Goal: Task Accomplishment & Management: Manage account settings

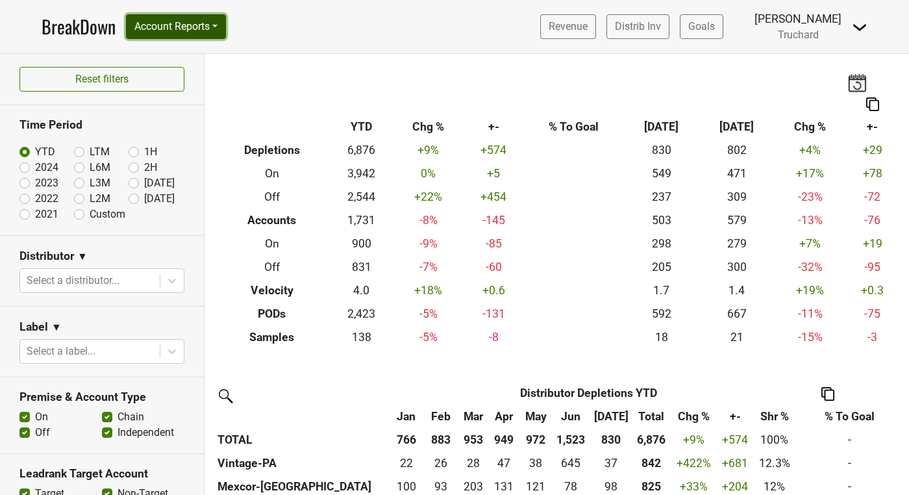
click at [210, 34] on button "Account Reports" at bounding box center [176, 26] width 100 height 25
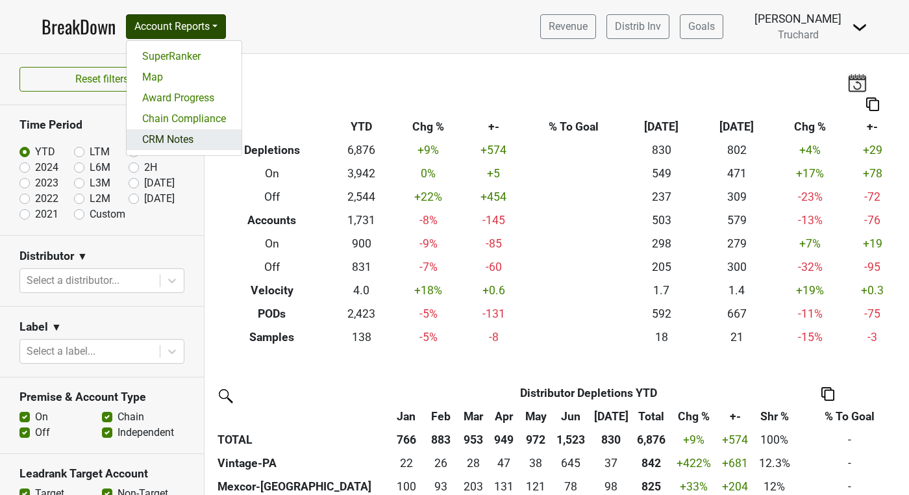
click at [183, 134] on link "CRM Notes" at bounding box center [184, 139] width 115 height 21
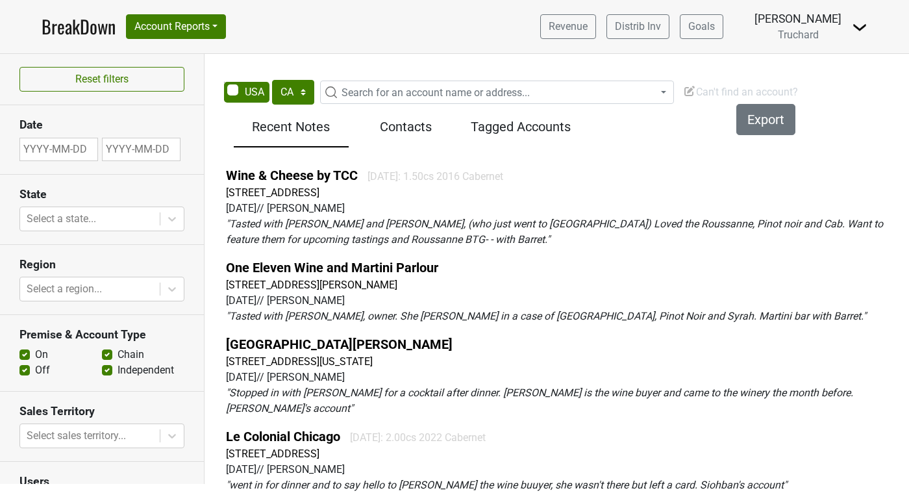
click at [345, 92] on span "Search for an account name or address..." at bounding box center [436, 92] width 188 height 12
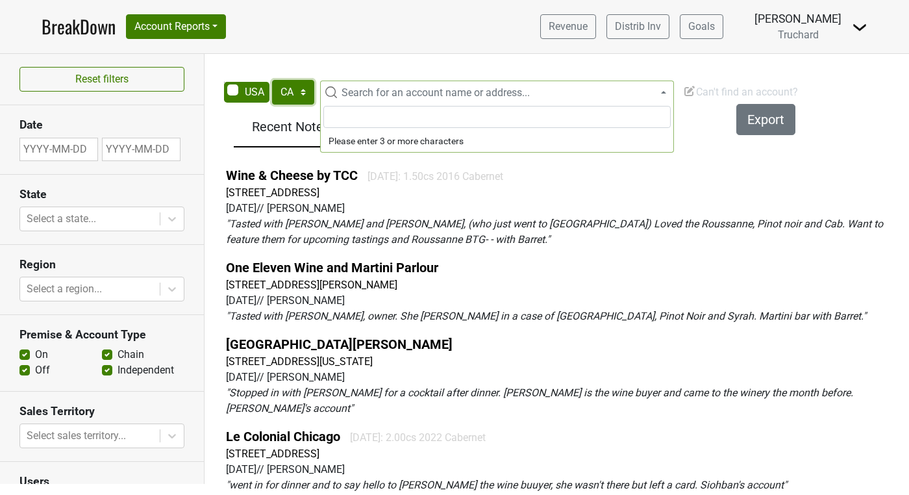
click at [296, 90] on select "AK AL AR AZ CA CO CT DC DE FL GA HI IA ID IL IN KS KY LA MA MD ME MI MN MO MS M…" at bounding box center [293, 92] width 42 height 25
select select "IL"
click at [272, 80] on select "AK AL AR AZ CA CO CT DC DE FL GA HI IA ID IL IN KS KY LA MA MD ME MI MN MO MS M…" at bounding box center [293, 92] width 42 height 25
click at [379, 86] on span "Search for an account name or address..." at bounding box center [436, 92] width 188 height 12
click at [371, 120] on input "nedu" at bounding box center [496, 117] width 347 height 22
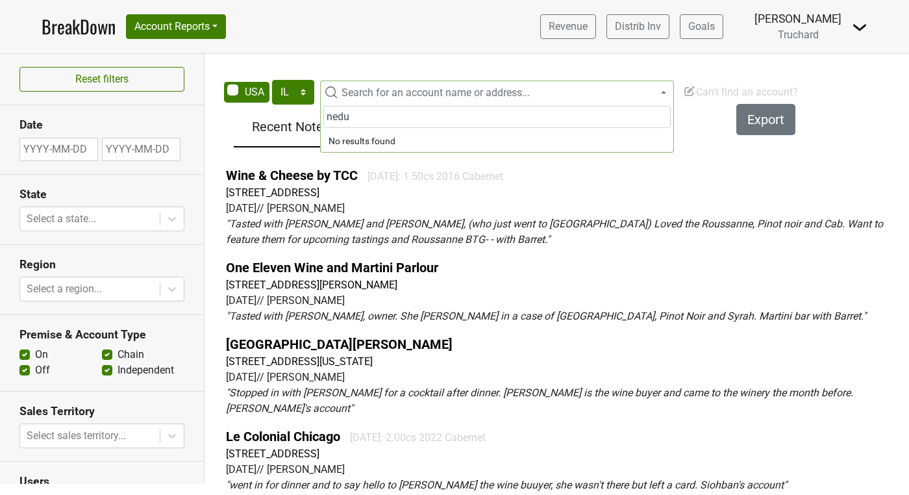
click at [371, 120] on input "nedu" at bounding box center [496, 117] width 347 height 22
paste input "2518 N Lincoln Ave, Chicago, IL 60614"
drag, startPoint x: 540, startPoint y: 118, endPoint x: 353, endPoint y: 116, distance: 187.7
click at [353, 116] on input "2518 N Lincoln Ave, Chicago, IL 60614" at bounding box center [496, 117] width 347 height 22
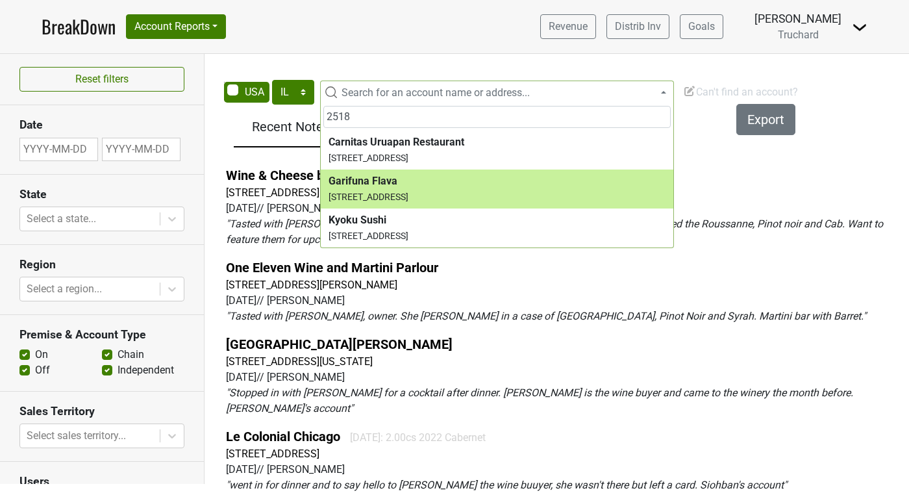
scroll to position [8, 0]
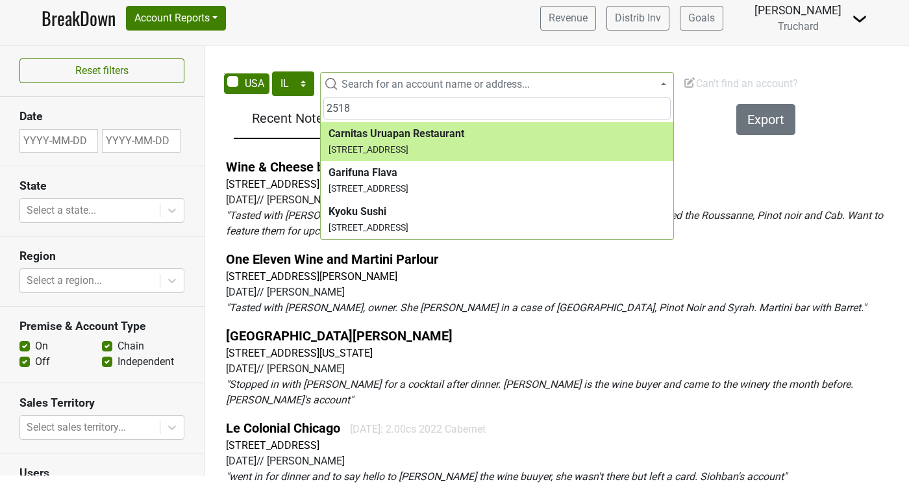
click at [442, 108] on input "2518" at bounding box center [496, 108] width 347 height 22
paste input "2518 N Lincoln Ave, Chicago, IL 60614"
type input "25182518 N Lincoln Ave, Chicago, IL 60614"
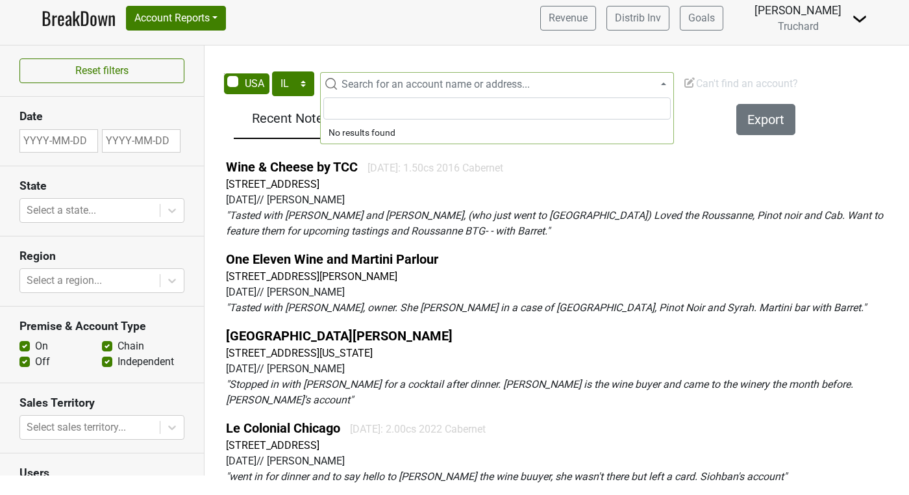
click at [694, 118] on div "Filters Export Recent Notes Contacts Tagged Accounts Wine & Cheese by TCC 2020-…" at bounding box center [565, 295] width 688 height 397
click at [701, 83] on span "Can't find an account?" at bounding box center [740, 83] width 115 height 12
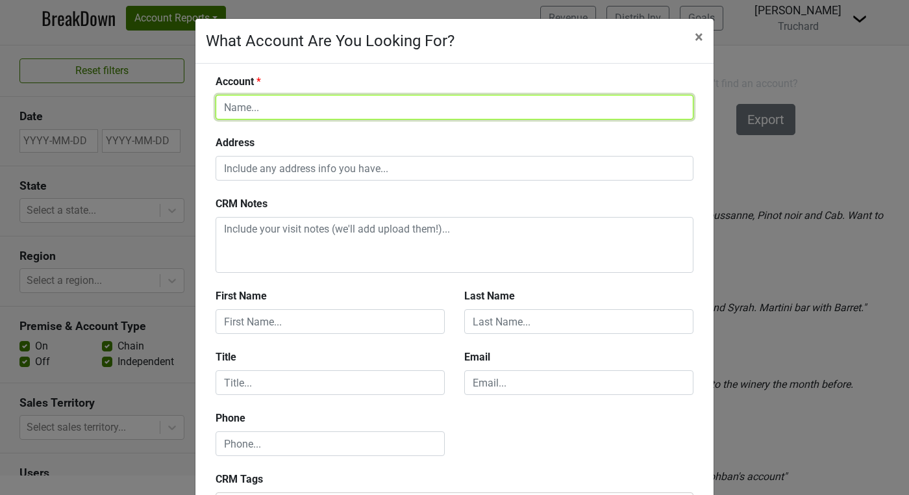
click at [456, 109] on input "text" at bounding box center [455, 107] width 478 height 25
type input "Nadu"
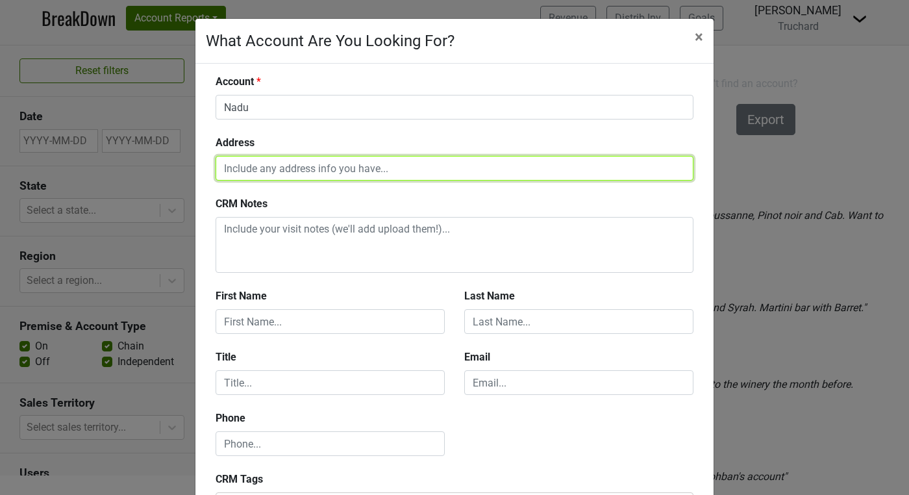
paste input "2518 N Lincoln Ave, Chicago, IL 60614"
type input "2518 N Lincoln Ave, Chicago, IL 60614"
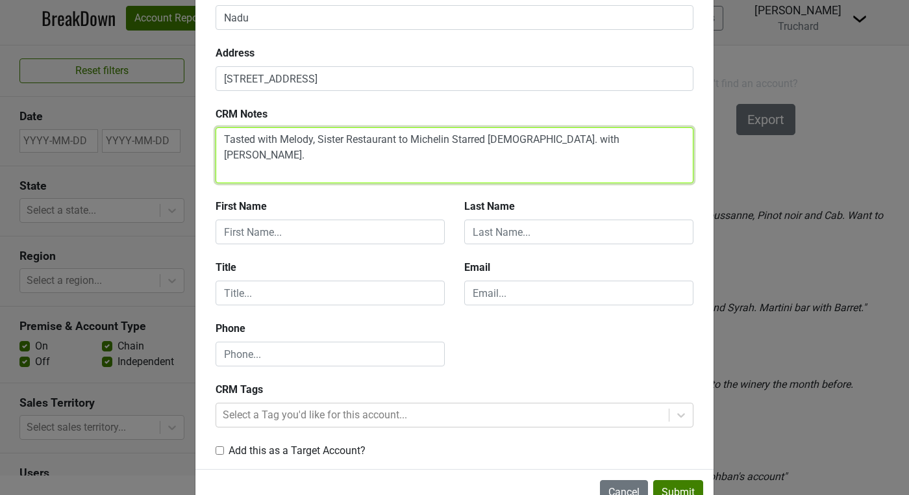
scroll to position [129, 0]
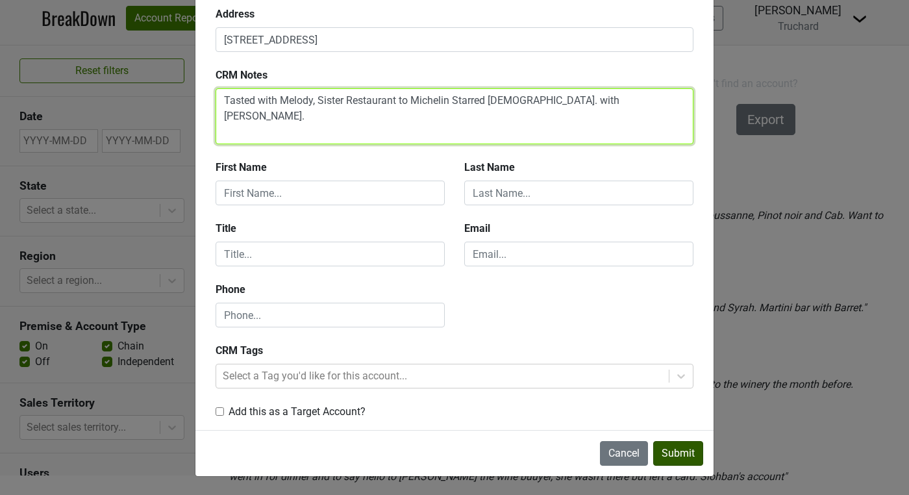
type textarea "Tasted with Melody, Sister Restaurant to Michelin Starred Indienne. with Kyle."
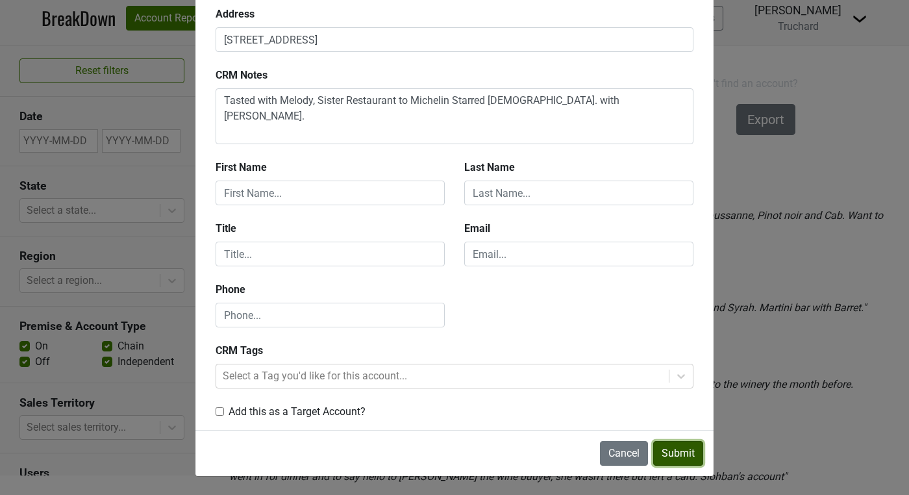
click at [675, 455] on button "Submit" at bounding box center [678, 453] width 50 height 25
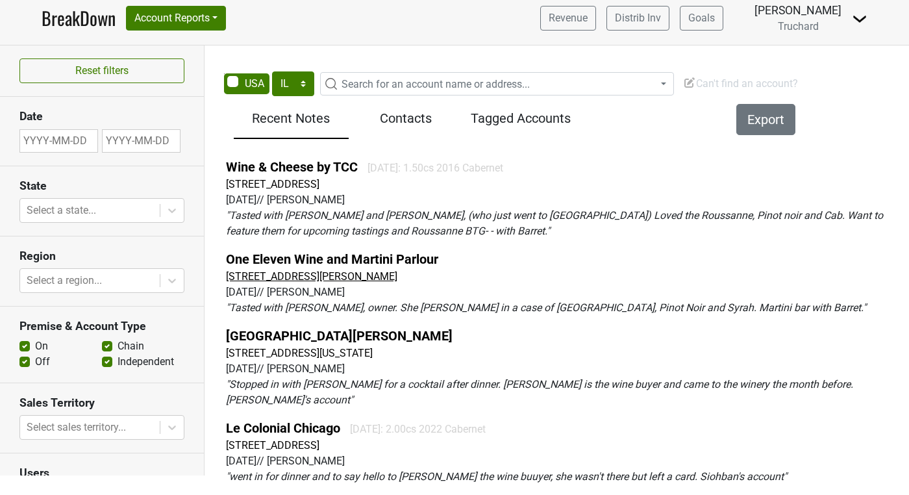
scroll to position [0, 0]
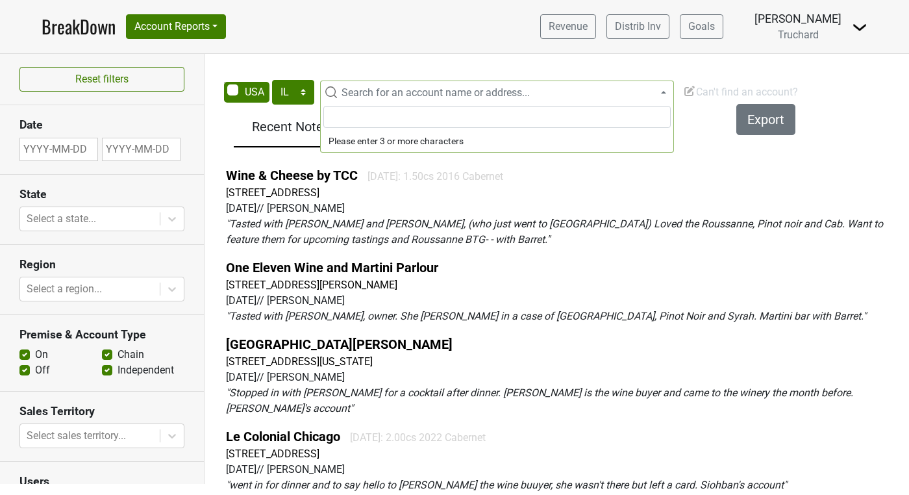
click at [371, 92] on span "Search for an account name or address..." at bounding box center [436, 92] width 188 height 12
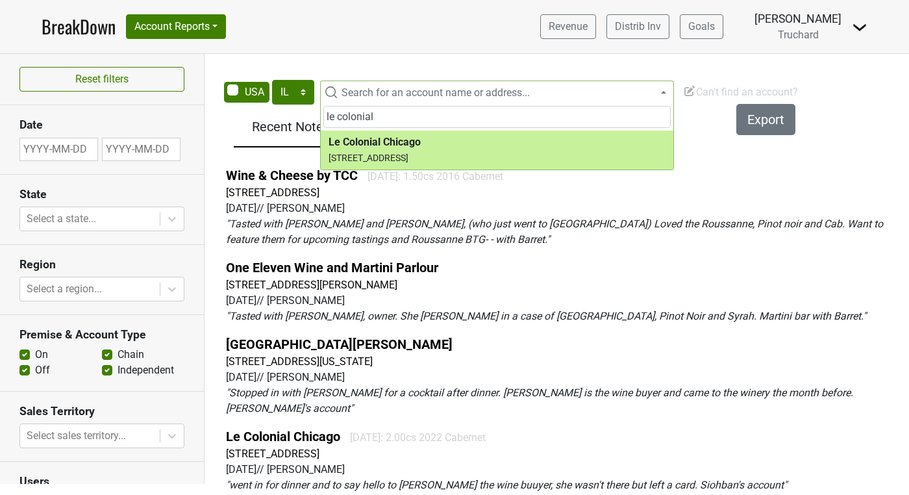
click at [396, 118] on input "le colonial" at bounding box center [496, 117] width 347 height 22
paste input "Le Colonial Lake Forest"
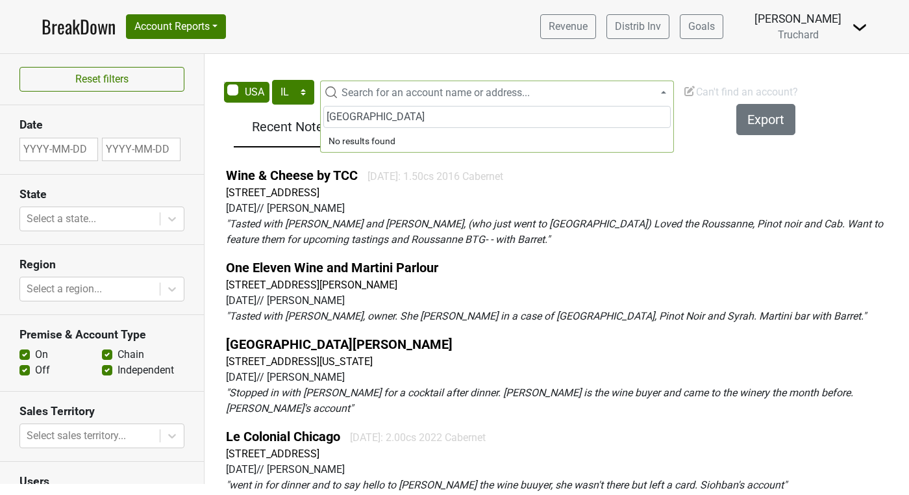
click at [444, 123] on input "Le Colonial Lake Forest" at bounding box center [496, 117] width 347 height 22
paste input "655 Forest Ave, Lake Forest, IL 60045"
drag, startPoint x: 555, startPoint y: 122, endPoint x: 380, endPoint y: 119, distance: 175.4
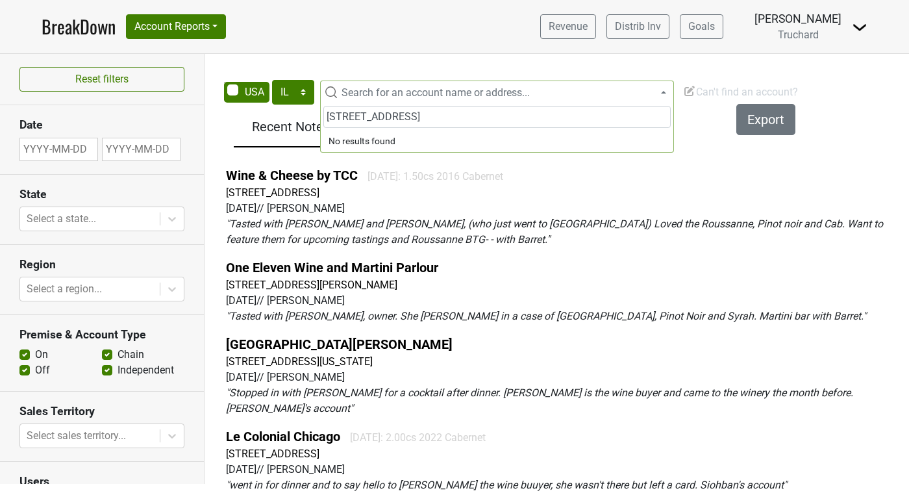
click at [380, 118] on input "655 Forest Ave, Lake Forest, IL 60045" at bounding box center [496, 117] width 347 height 22
type input "655 Forest"
click at [687, 93] on img at bounding box center [689, 90] width 13 height 13
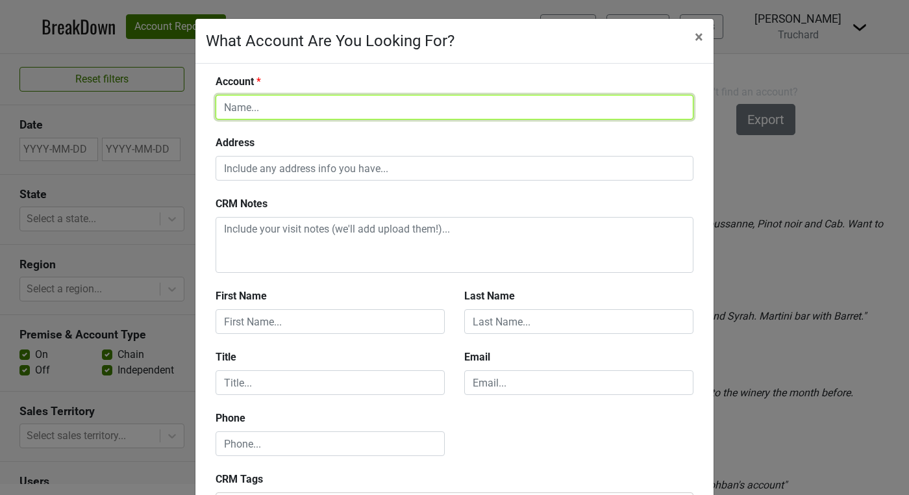
click at [427, 108] on input "text" at bounding box center [455, 107] width 478 height 25
type input "Le Colonial - Lake Forest"
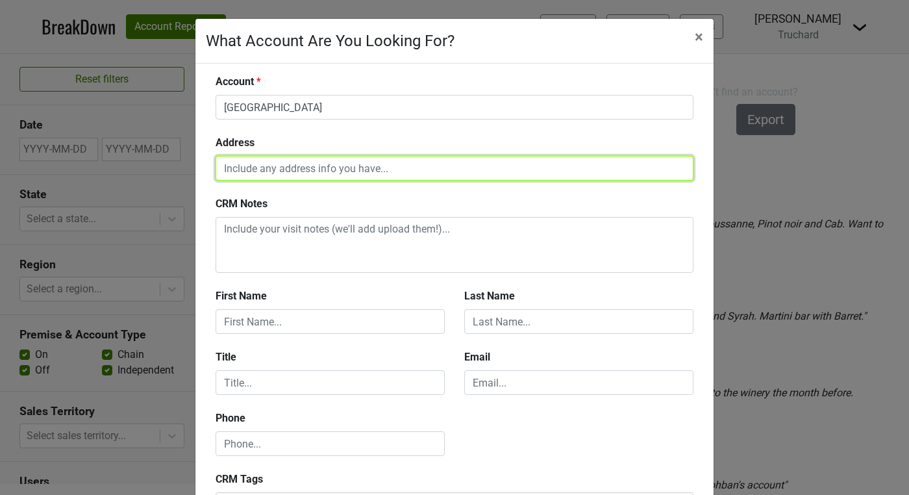
paste input "655 Forest Ave, Lake Forest, IL 60045"
type input "655 Forest Ave, Lake Forest, IL 60045"
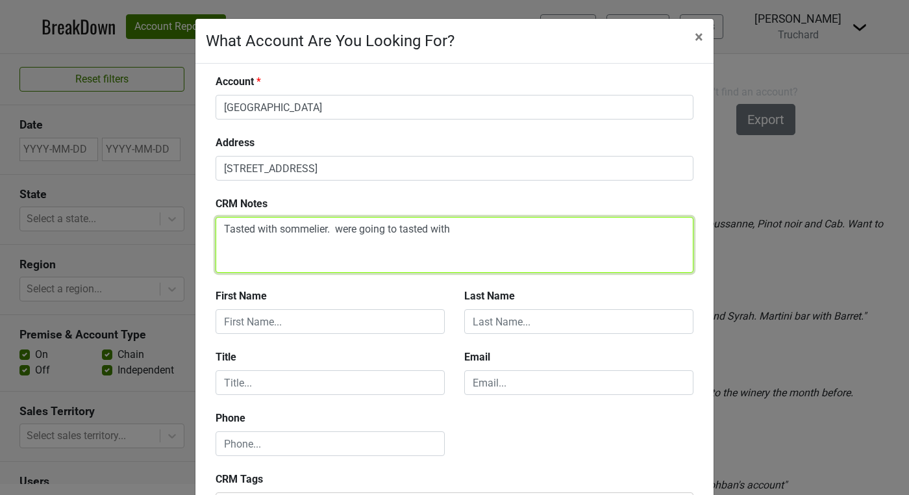
click at [328, 233] on textarea "Tasted with sommelier. were going to tasted with" at bounding box center [455, 245] width 478 height 56
click at [553, 226] on textarea "Tasted with sommelier from Nashville. were going to tasted with" at bounding box center [455, 245] width 478 height 56
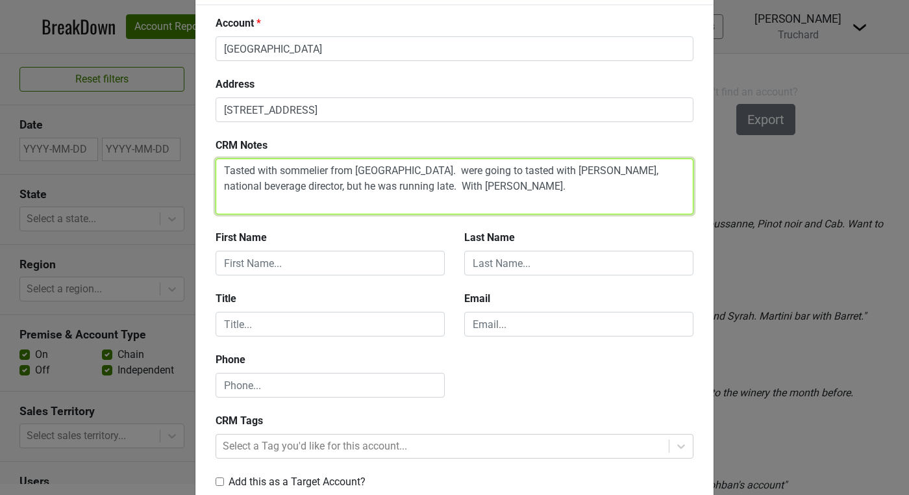
scroll to position [129, 0]
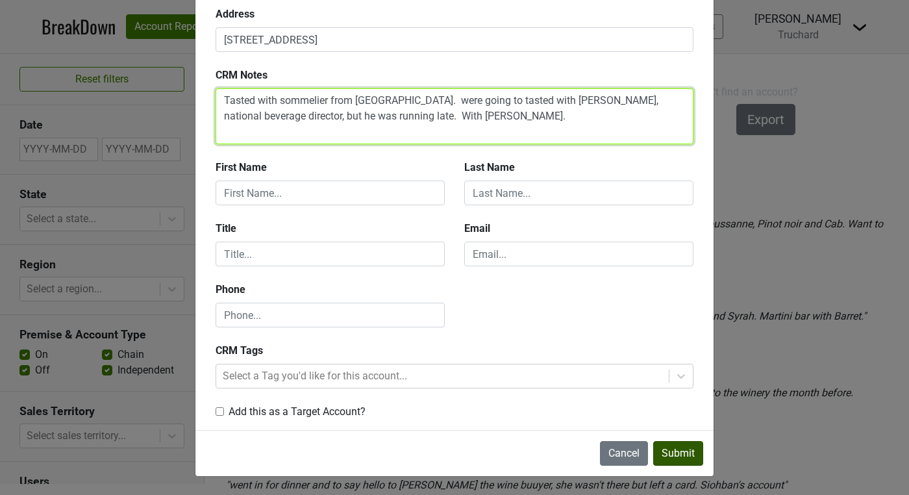
type textarea "Tasted with sommelier from Nashville. were going to tasted with Steve, national…"
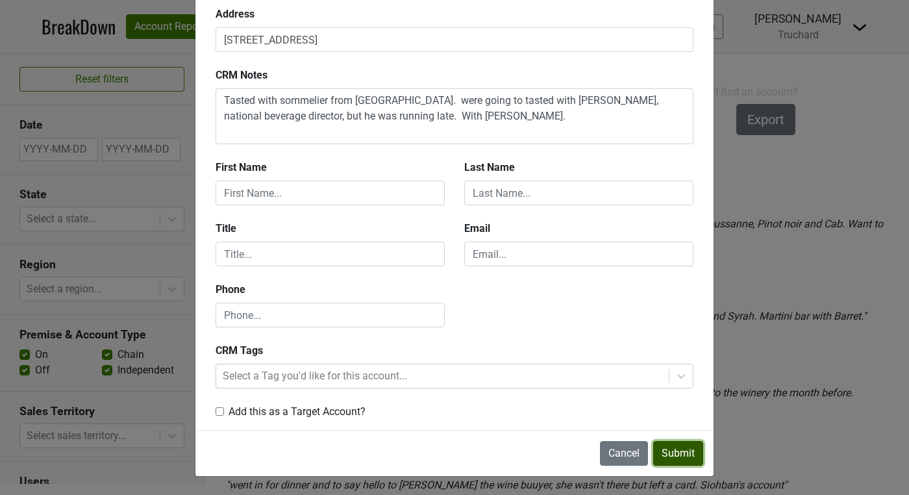
click at [673, 458] on button "Submit" at bounding box center [678, 453] width 50 height 25
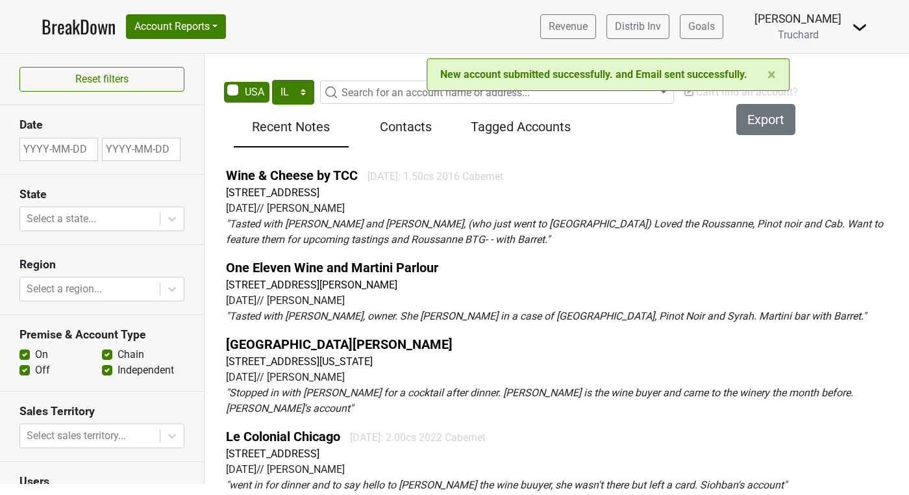
click at [381, 97] on span "Search for an account name or address..." at bounding box center [436, 92] width 188 height 12
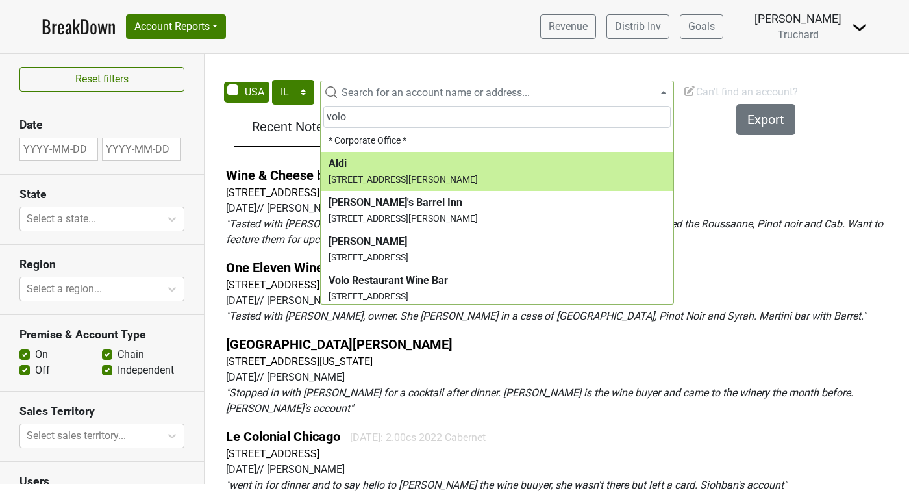
scroll to position [21, 0]
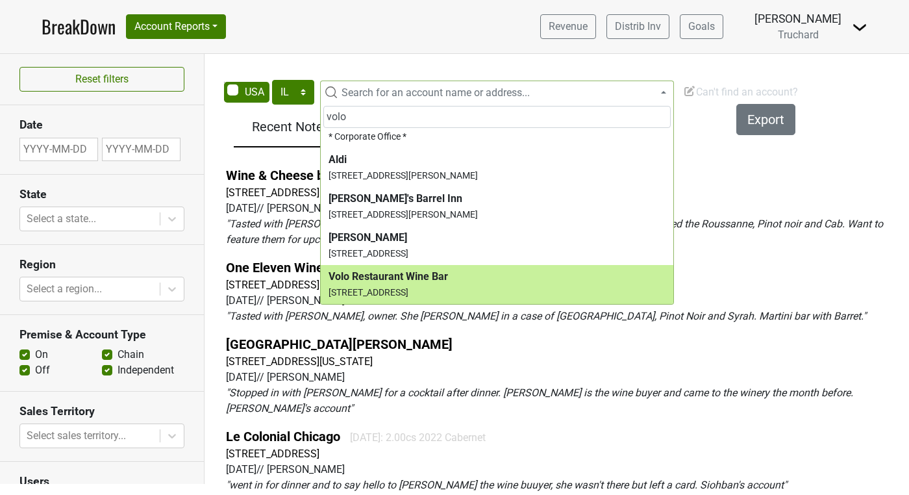
type input "volo"
select select "348055"
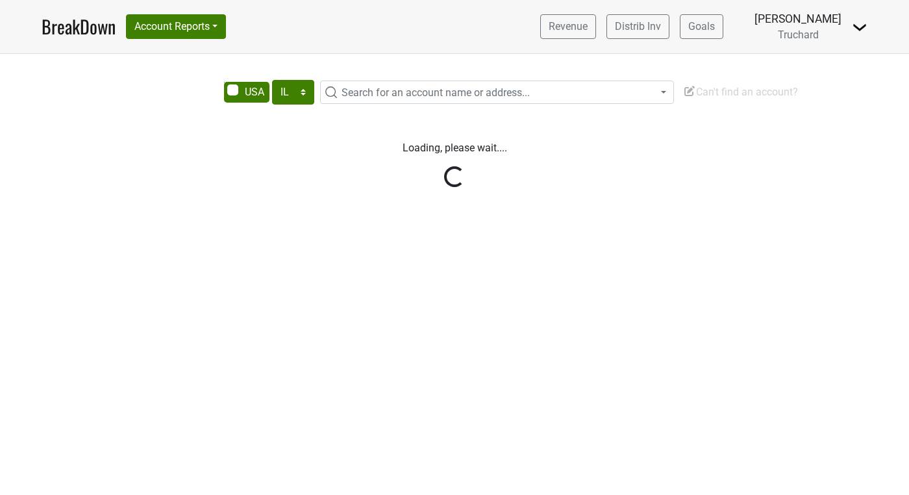
select select "IL"
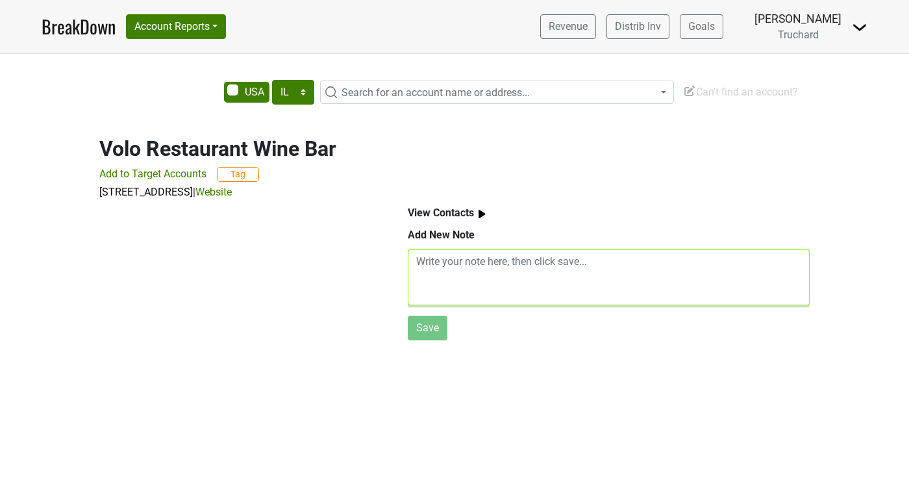
click at [462, 251] on textarea at bounding box center [609, 277] width 402 height 56
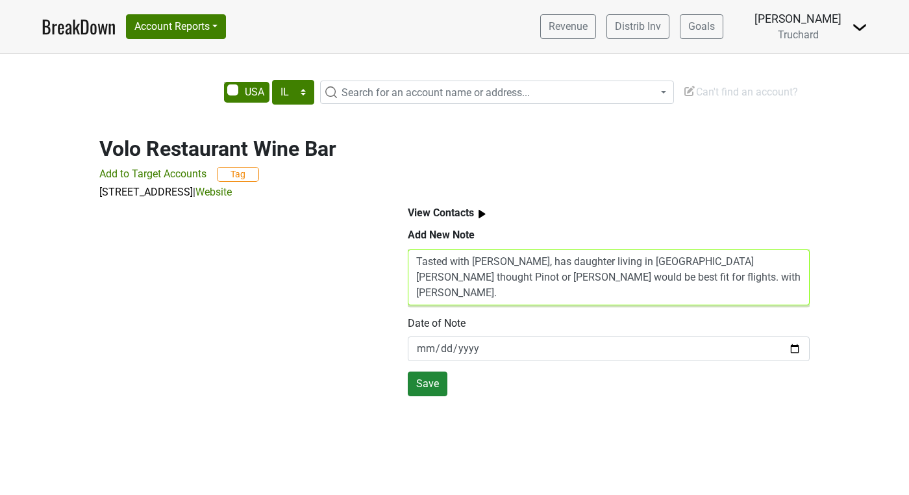
type textarea "Tasted with John, has daughter living in Venice Beach, Kyle thought Pinot or Ro…"
click at [431, 384] on button "Save" at bounding box center [428, 384] width 40 height 25
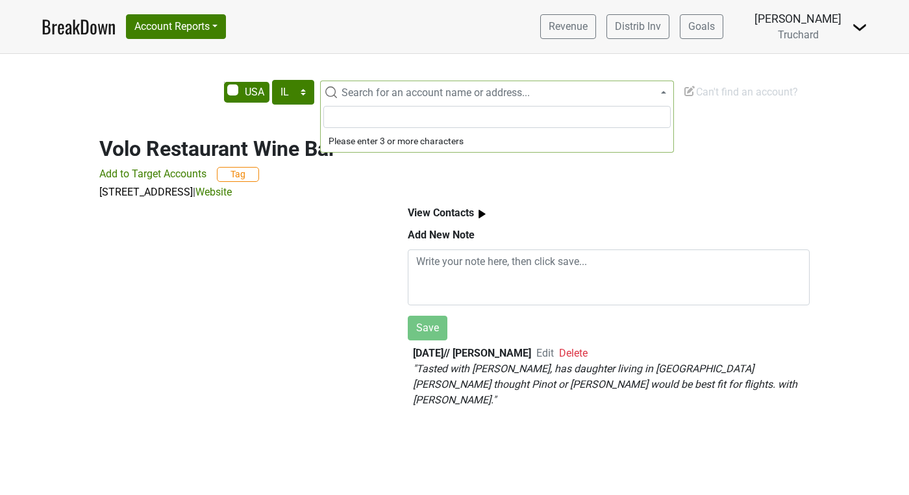
click at [392, 95] on span "Search for an account name or address..." at bounding box center [436, 92] width 188 height 12
click at [347, 121] on input "search" at bounding box center [496, 117] width 347 height 22
type input "bian"
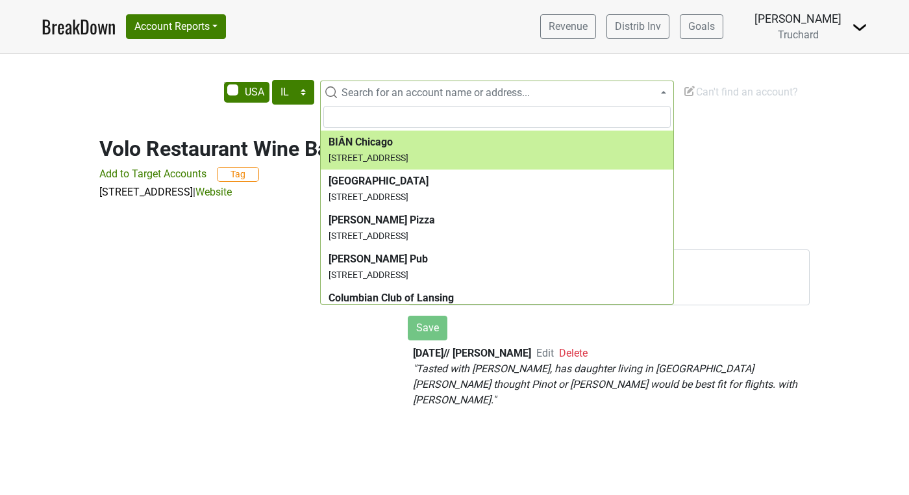
select select "123810849"
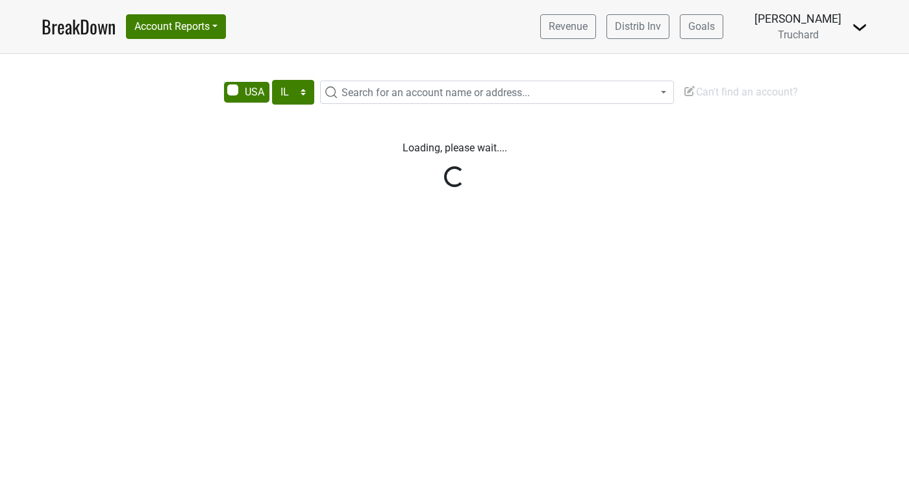
select select "IL"
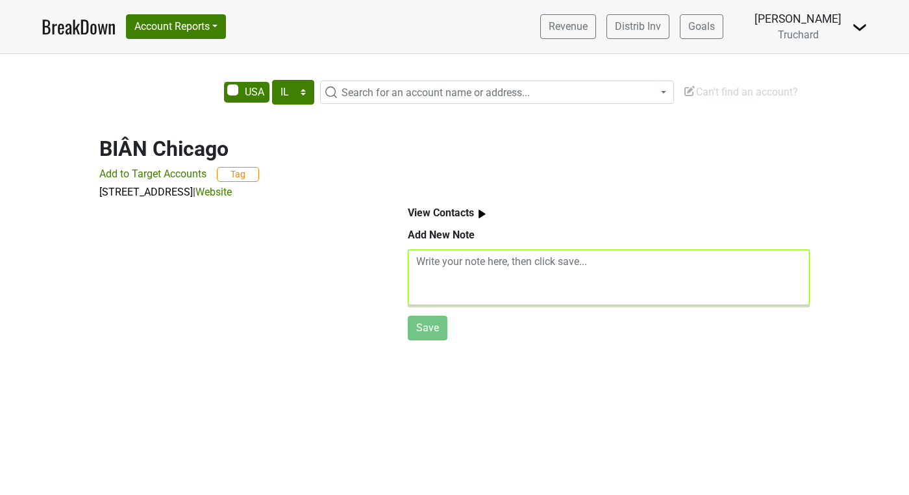
click at [463, 272] on textarea at bounding box center [609, 277] width 402 height 56
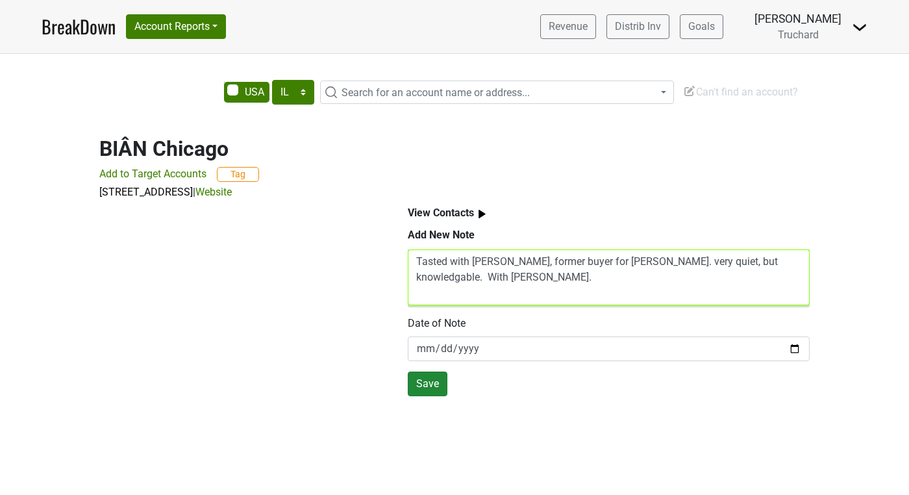
type textarea "Tasted with Joe, former buyer for Alenia. very quiet, but knowledgable. With Ky…"
click at [439, 379] on button "Save" at bounding box center [428, 384] width 40 height 25
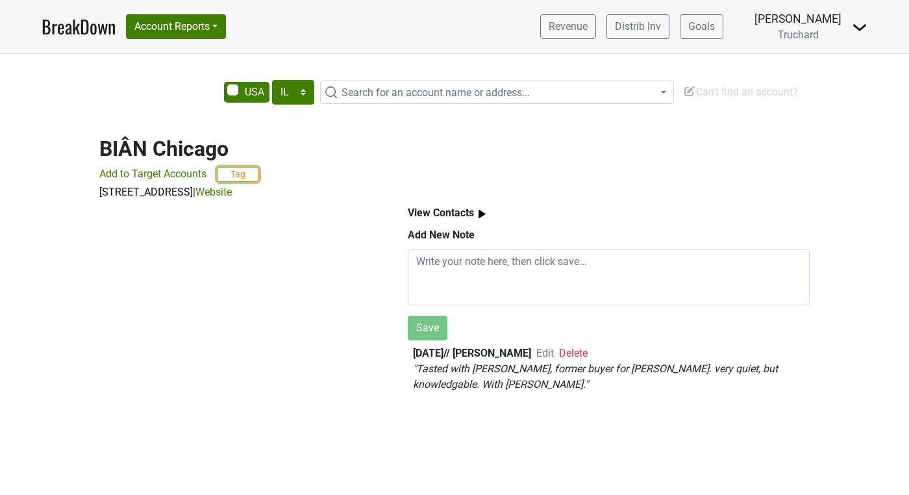
click at [239, 173] on button "Tag" at bounding box center [238, 174] width 42 height 15
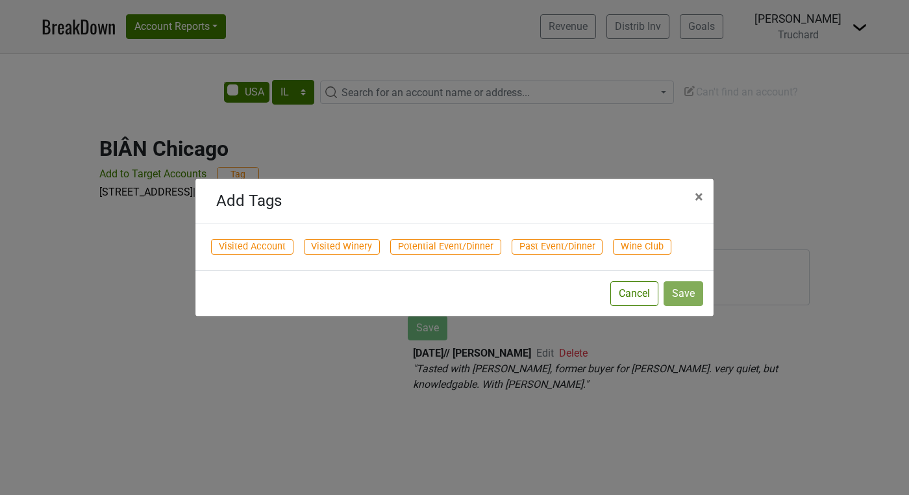
click at [436, 248] on span "Potential Event/Dinner" at bounding box center [445, 247] width 111 height 16
click at [686, 299] on button "Save" at bounding box center [684, 293] width 40 height 25
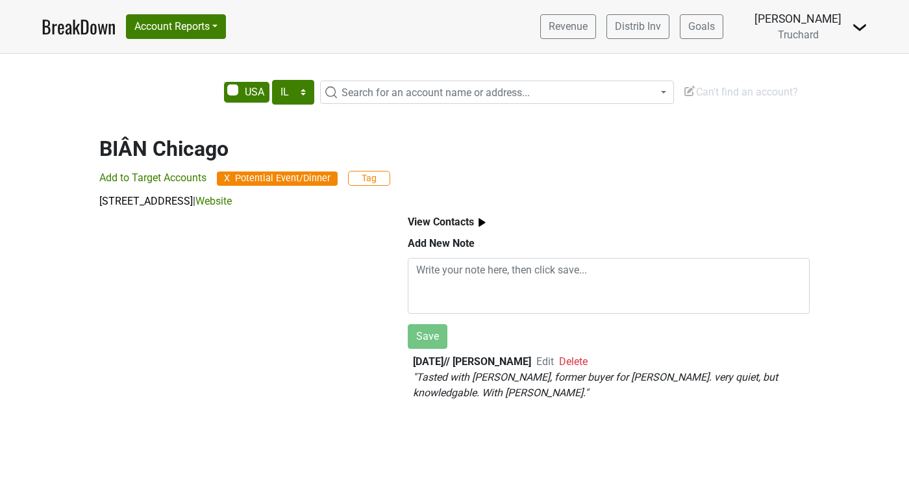
click at [424, 95] on span "Search for an account name or address..." at bounding box center [436, 92] width 188 height 12
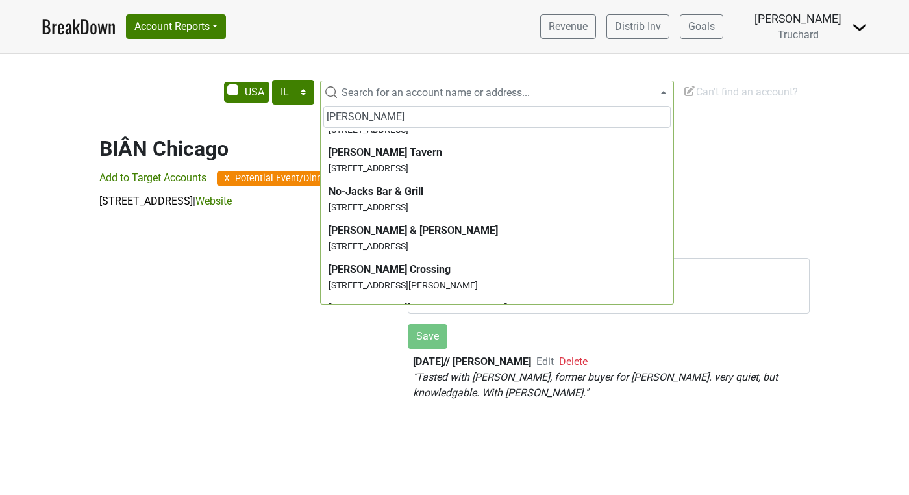
scroll to position [266, 0]
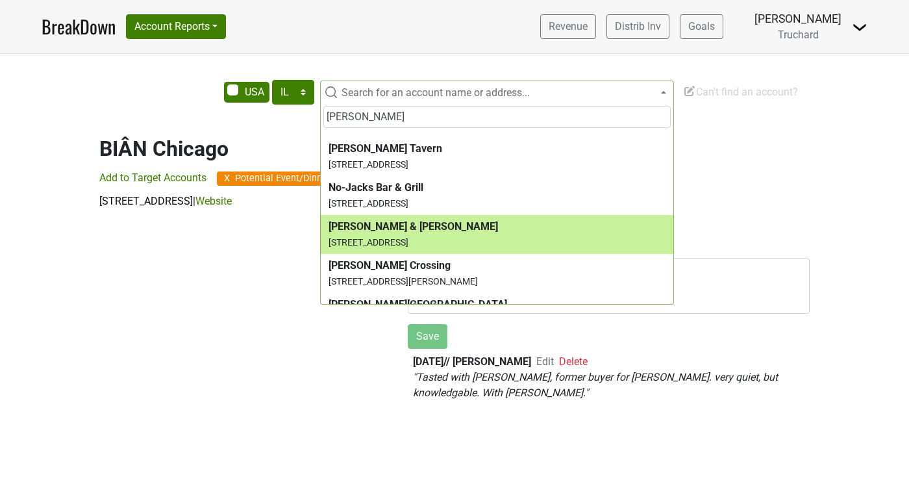
type input "smith"
select select "266248"
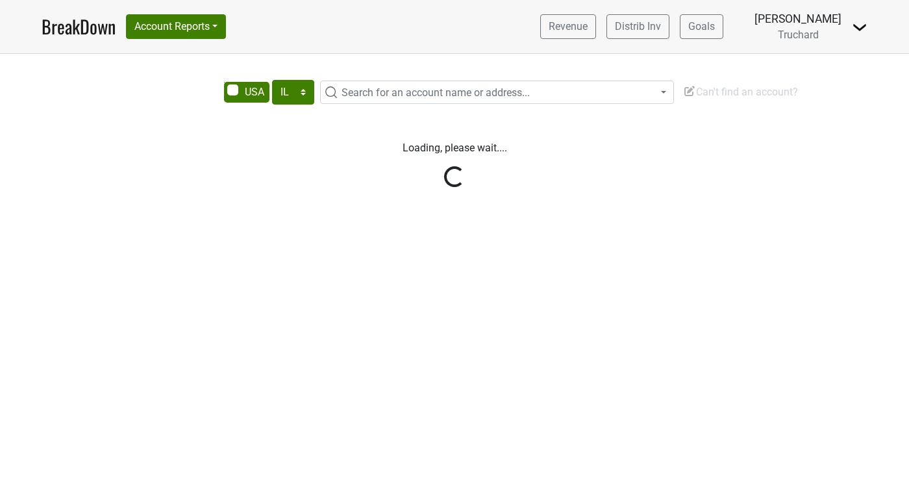
select select "IL"
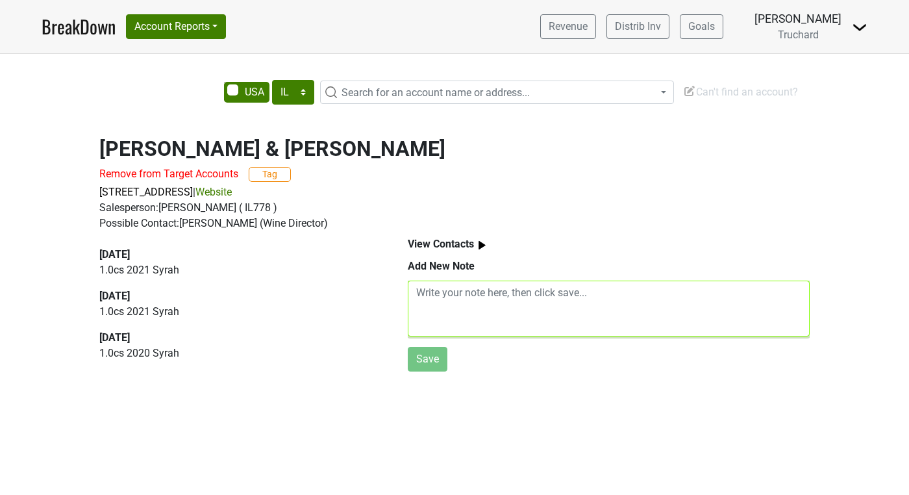
click at [460, 303] on textarea at bounding box center [609, 309] width 402 height 56
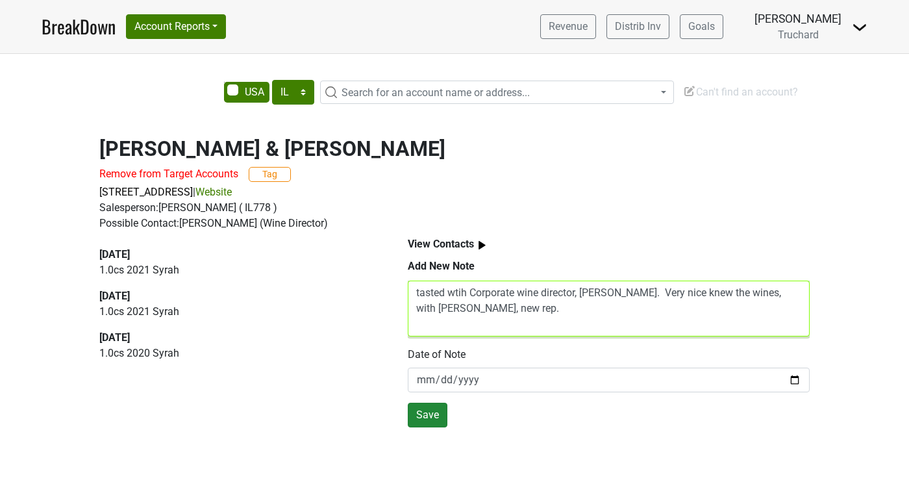
type textarea "tasted wtih Corporate wine director, [PERSON_NAME]. Very nice knew the wines, w…"
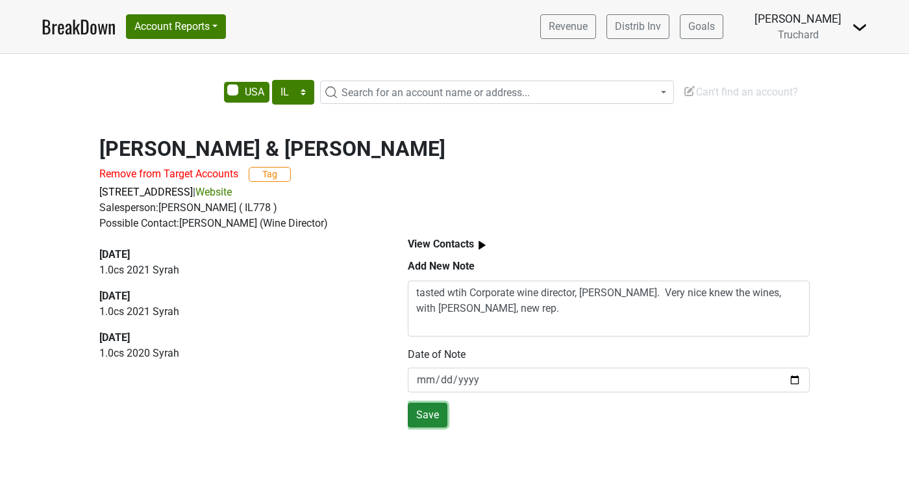
click at [423, 410] on button "Save" at bounding box center [428, 415] width 40 height 25
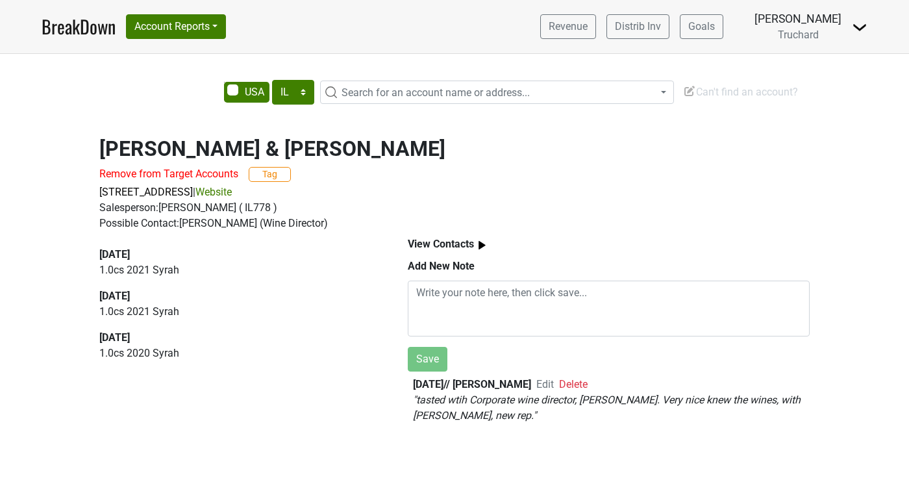
click at [365, 89] on span "Search for an account name or address..." at bounding box center [436, 92] width 188 height 12
click at [372, 129] on span "biirc" at bounding box center [497, 116] width 353 height 27
click at [355, 120] on input "biirc" at bounding box center [496, 117] width 347 height 22
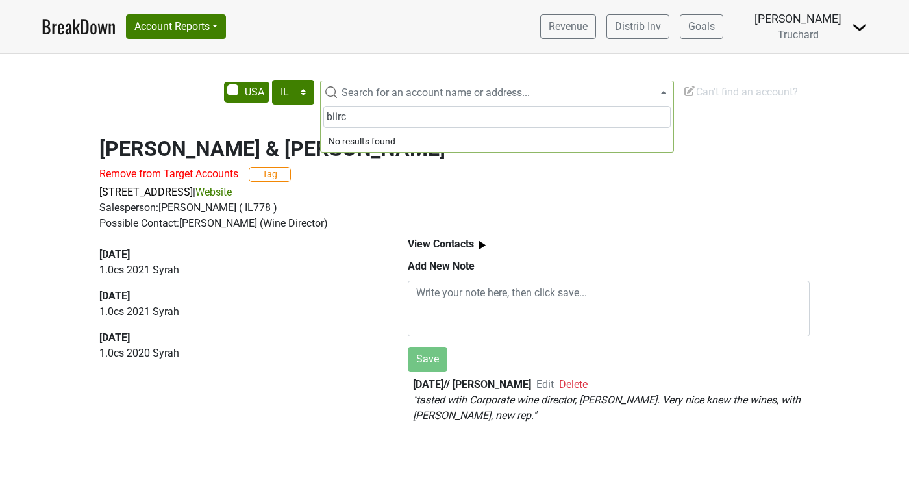
click at [355, 120] on input "biirc" at bounding box center [496, 117] width 347 height 22
type input "birch"
click at [349, 313] on p "1.0 cs 2021 Syrah" at bounding box center [238, 312] width 279 height 16
